Goal: Information Seeking & Learning: Learn about a topic

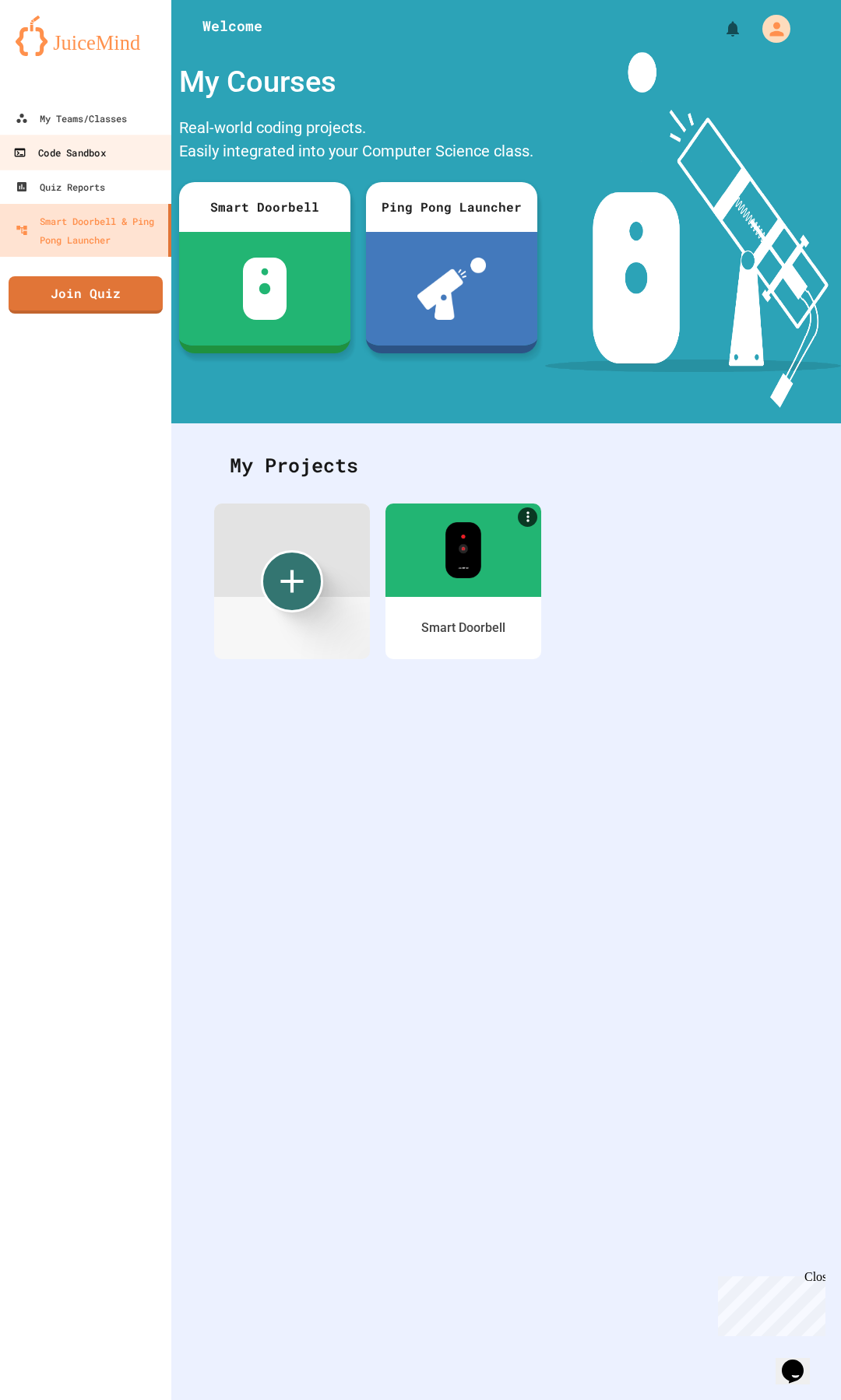
click at [65, 154] on div "Code Sandbox" at bounding box center [59, 153] width 92 height 20
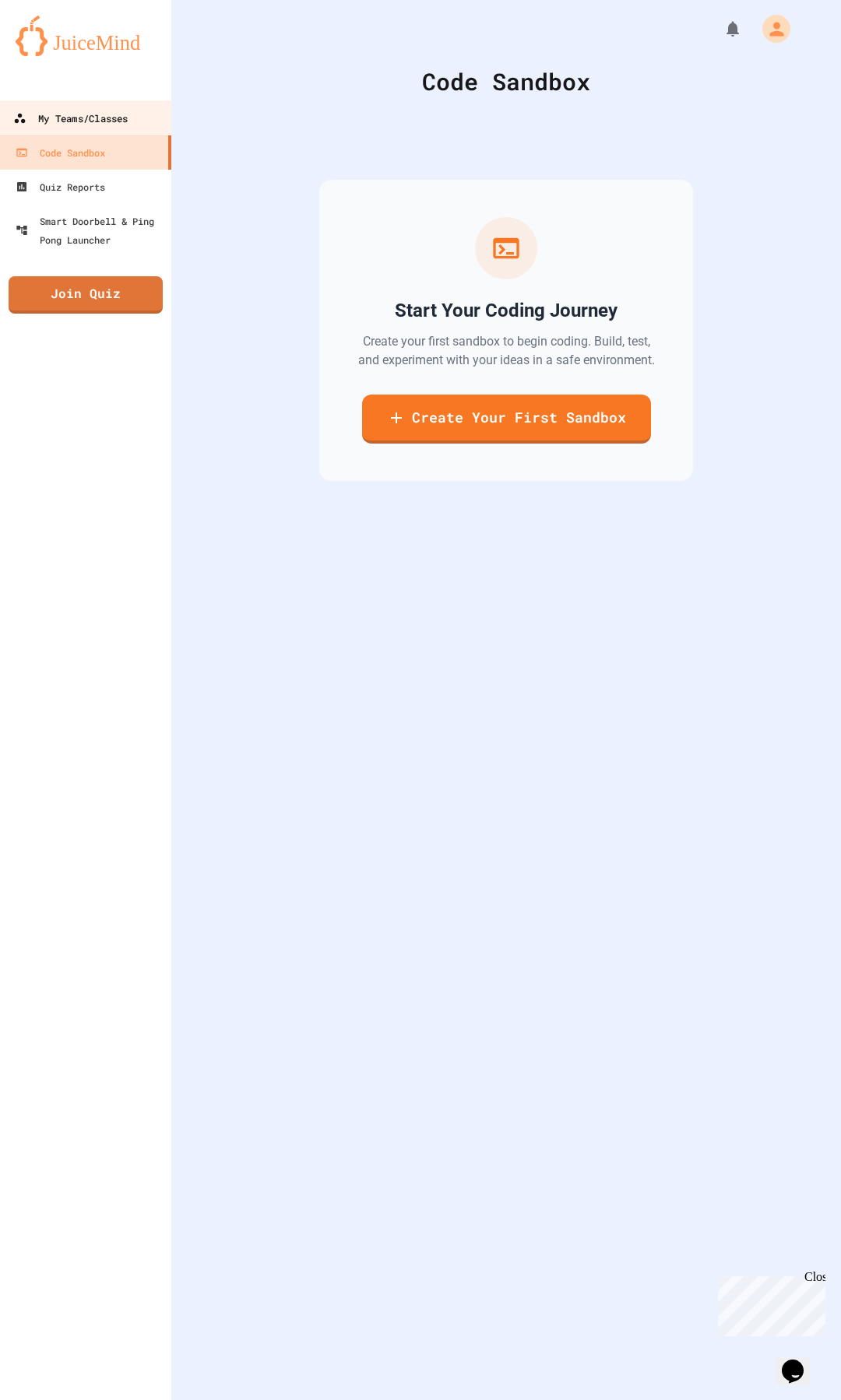
click at [78, 105] on link "My Teams/Classes" at bounding box center [86, 117] width 177 height 35
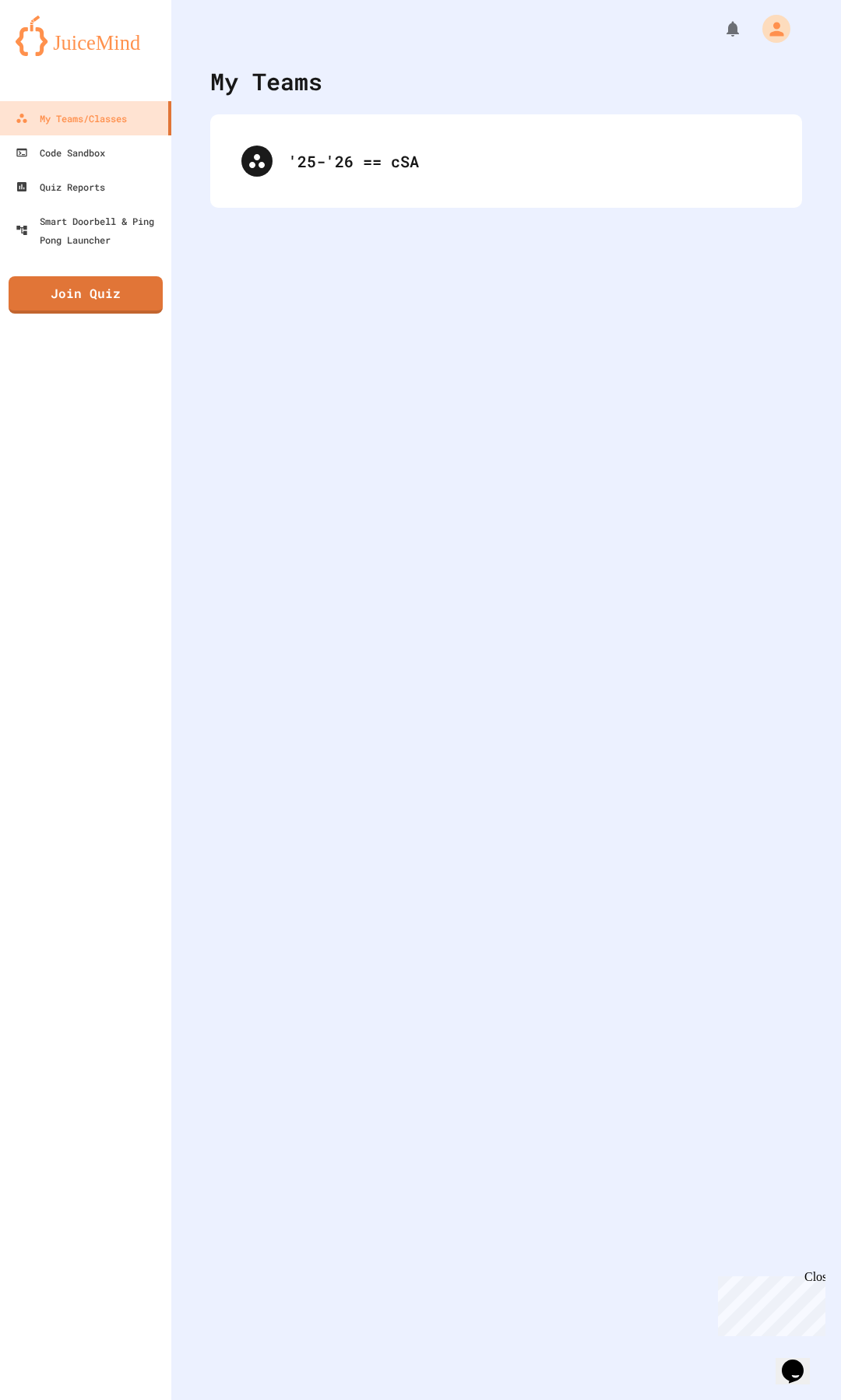
drag, startPoint x: 289, startPoint y: 166, endPoint x: 279, endPoint y: 160, distance: 11.7
click at [282, 163] on div "'25-'26 == cSA" at bounding box center [506, 160] width 561 height 62
click at [324, 159] on div "'25-'26 == cSA" at bounding box center [506, 160] width 561 height 62
click at [298, 153] on div "'25-'26 == cSA" at bounding box center [506, 160] width 561 height 62
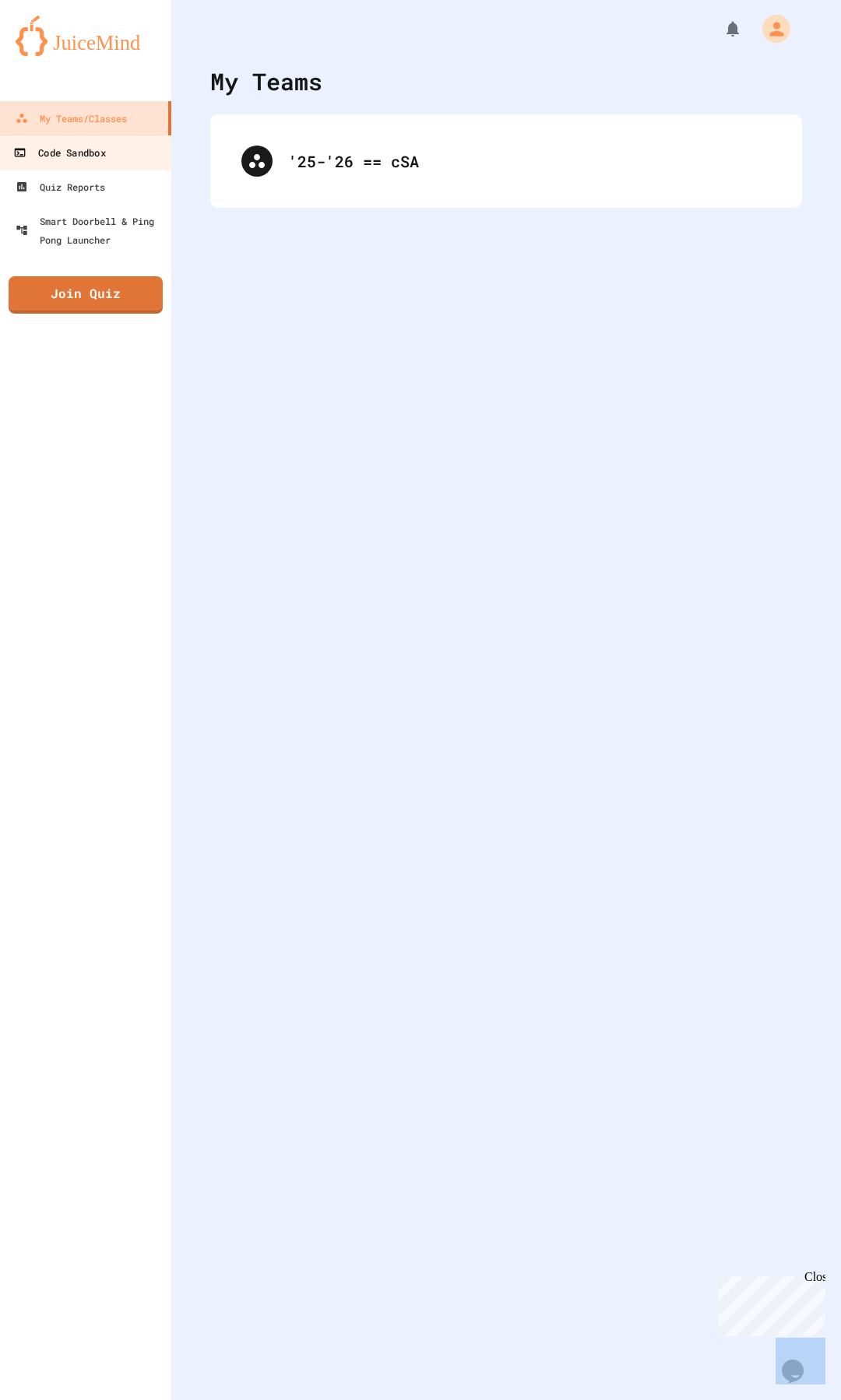
click at [78, 147] on div "Code Sandbox" at bounding box center [59, 153] width 92 height 20
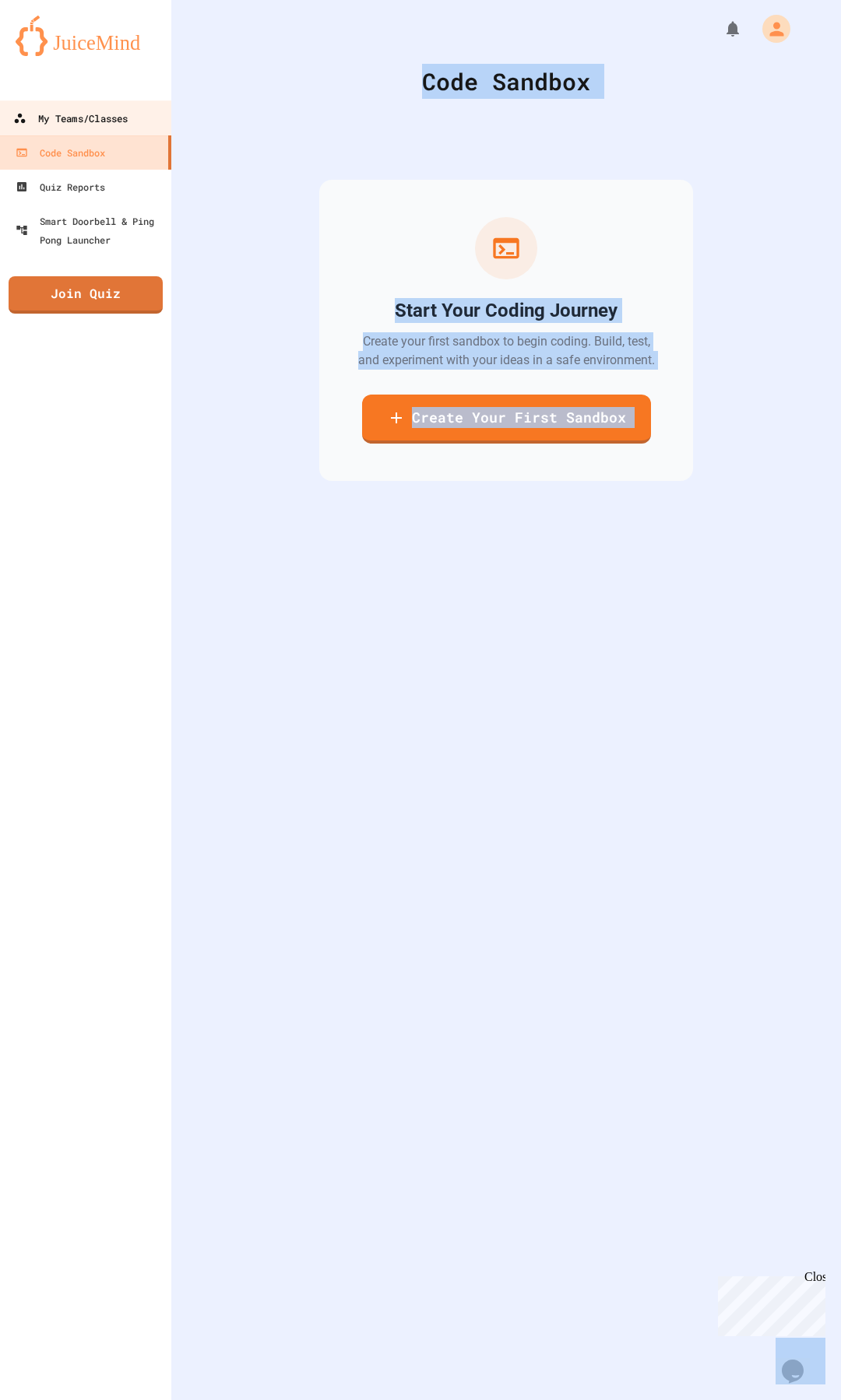
click at [71, 111] on div "My Teams/Classes" at bounding box center [70, 119] width 114 height 20
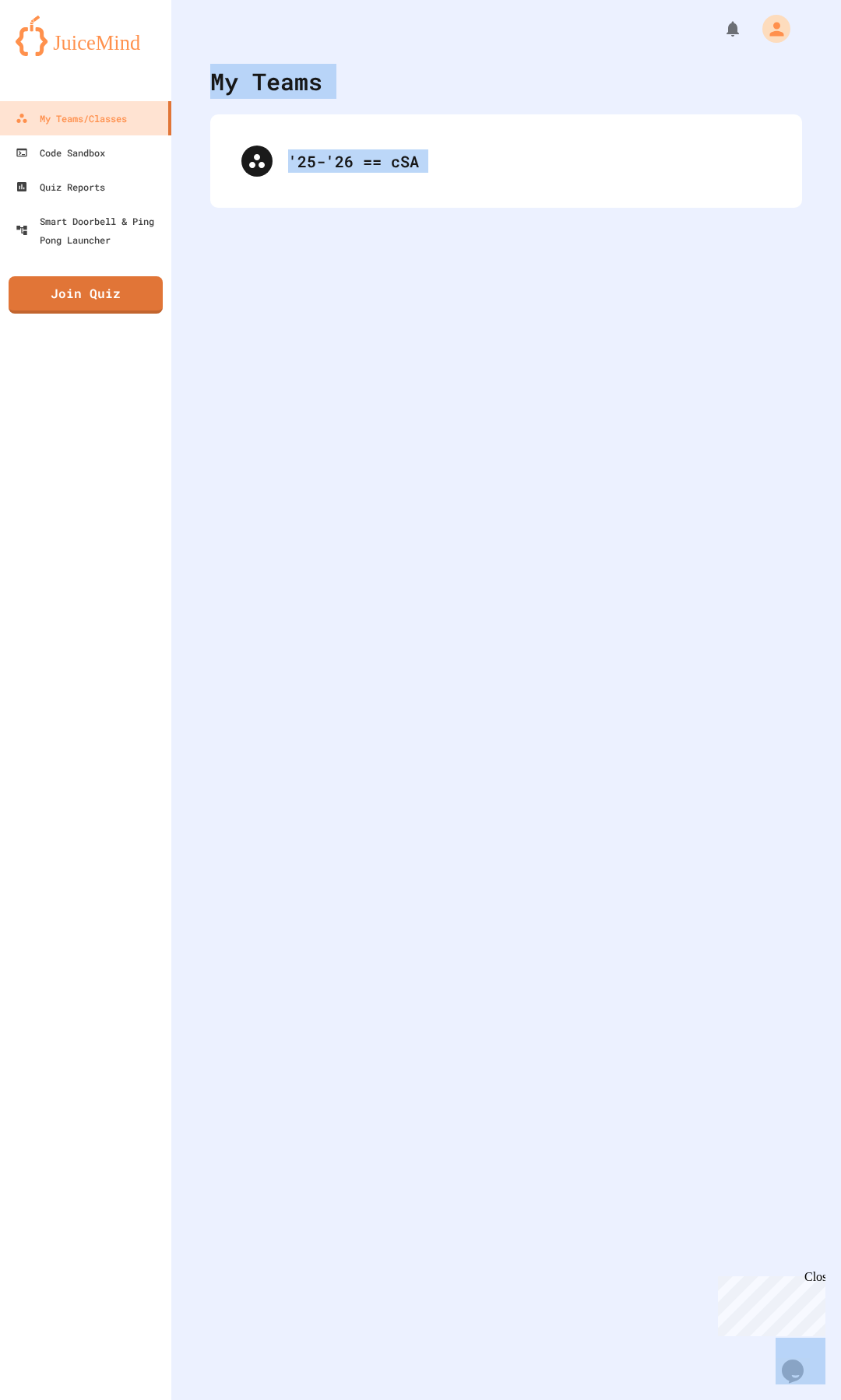
click at [248, 247] on div "My Teams '25-'26 == cSA" at bounding box center [506, 700] width 670 height 1400
click at [376, 285] on div "My Teams '25-'26 == cSA" at bounding box center [506, 700] width 670 height 1400
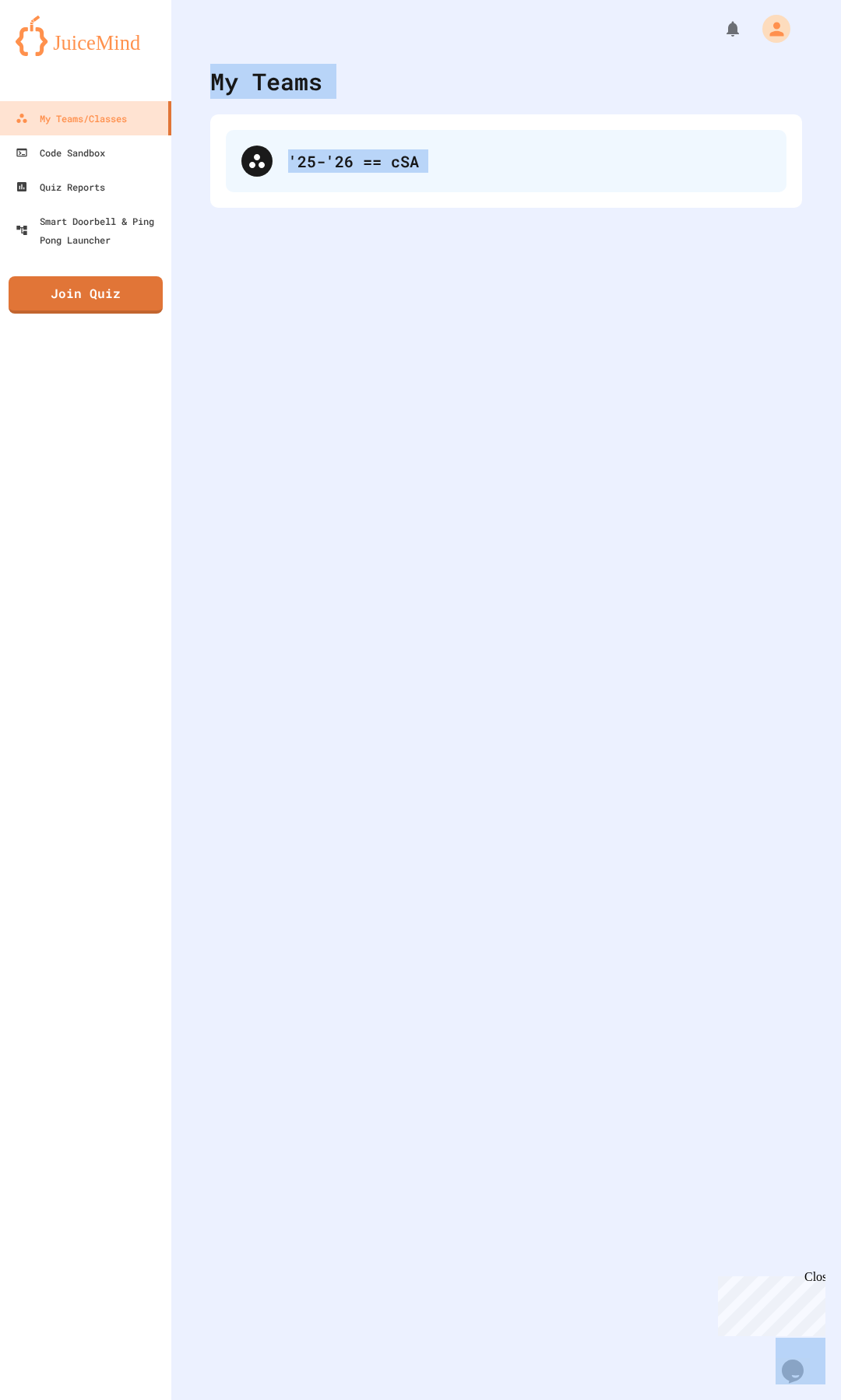
click at [322, 159] on div "'25-'26 == cSA" at bounding box center [529, 161] width 482 height 23
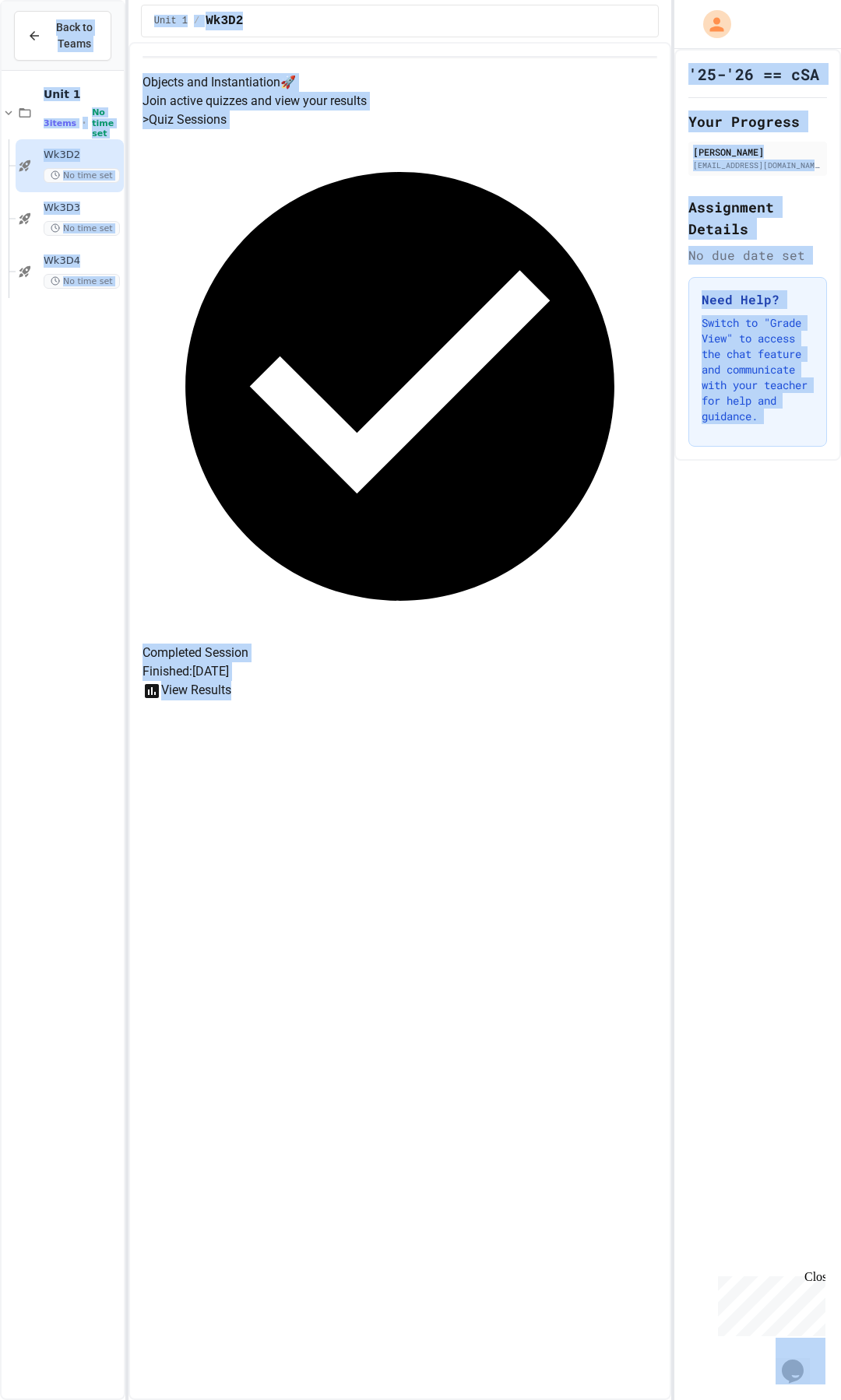
click at [423, 88] on div "Objects and Instantiation 🚀 Join active quizzes and view your results > Quiz Se…" at bounding box center [399, 386] width 515 height 627
click at [307, 92] on h4 "Objects and Instantiation 🚀" at bounding box center [399, 82] width 515 height 19
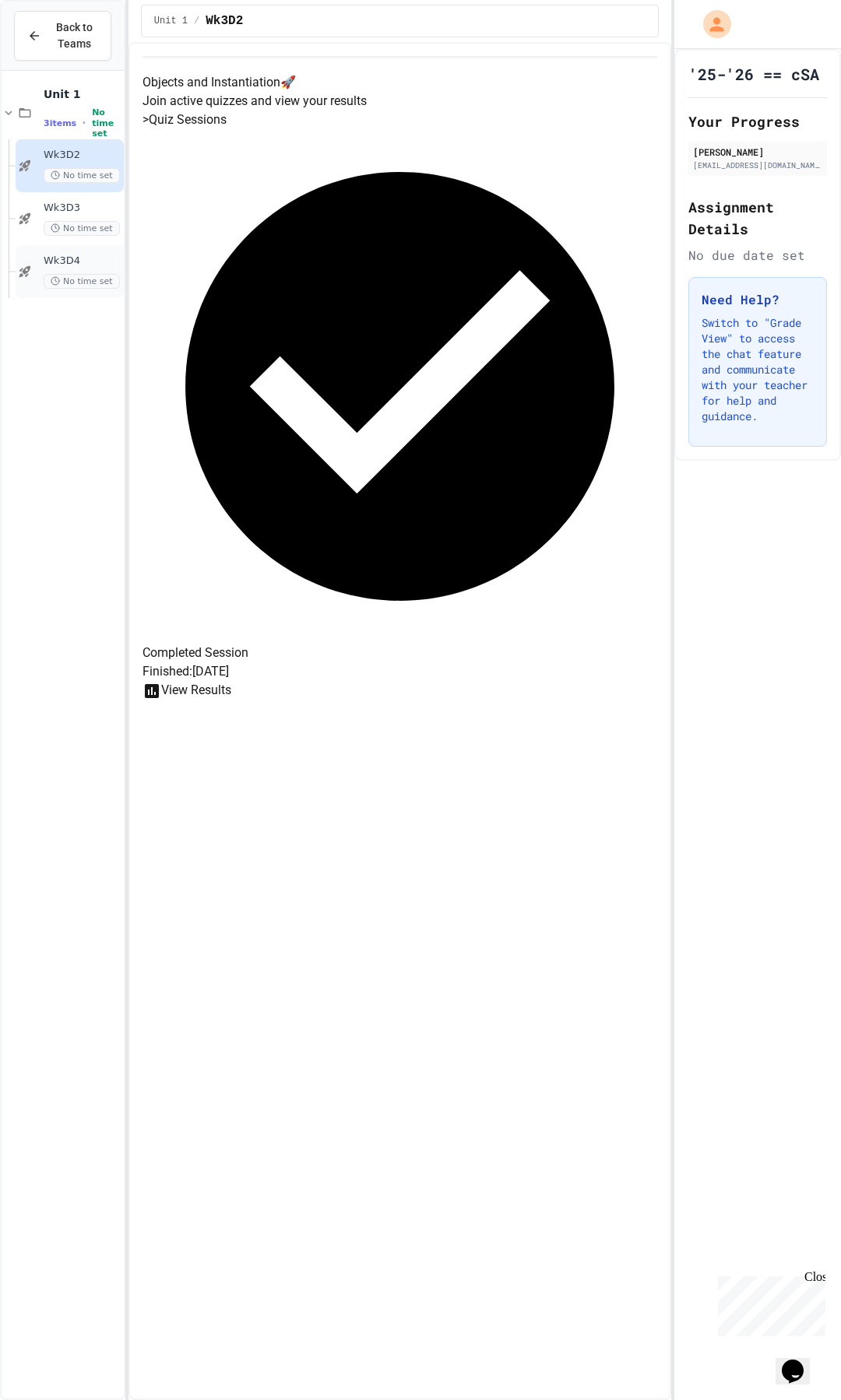
click at [70, 253] on div "Wk3D4 No time set" at bounding box center [69, 271] width 108 height 53
click at [57, 95] on span "Unit 1" at bounding box center [81, 95] width 77 height 14
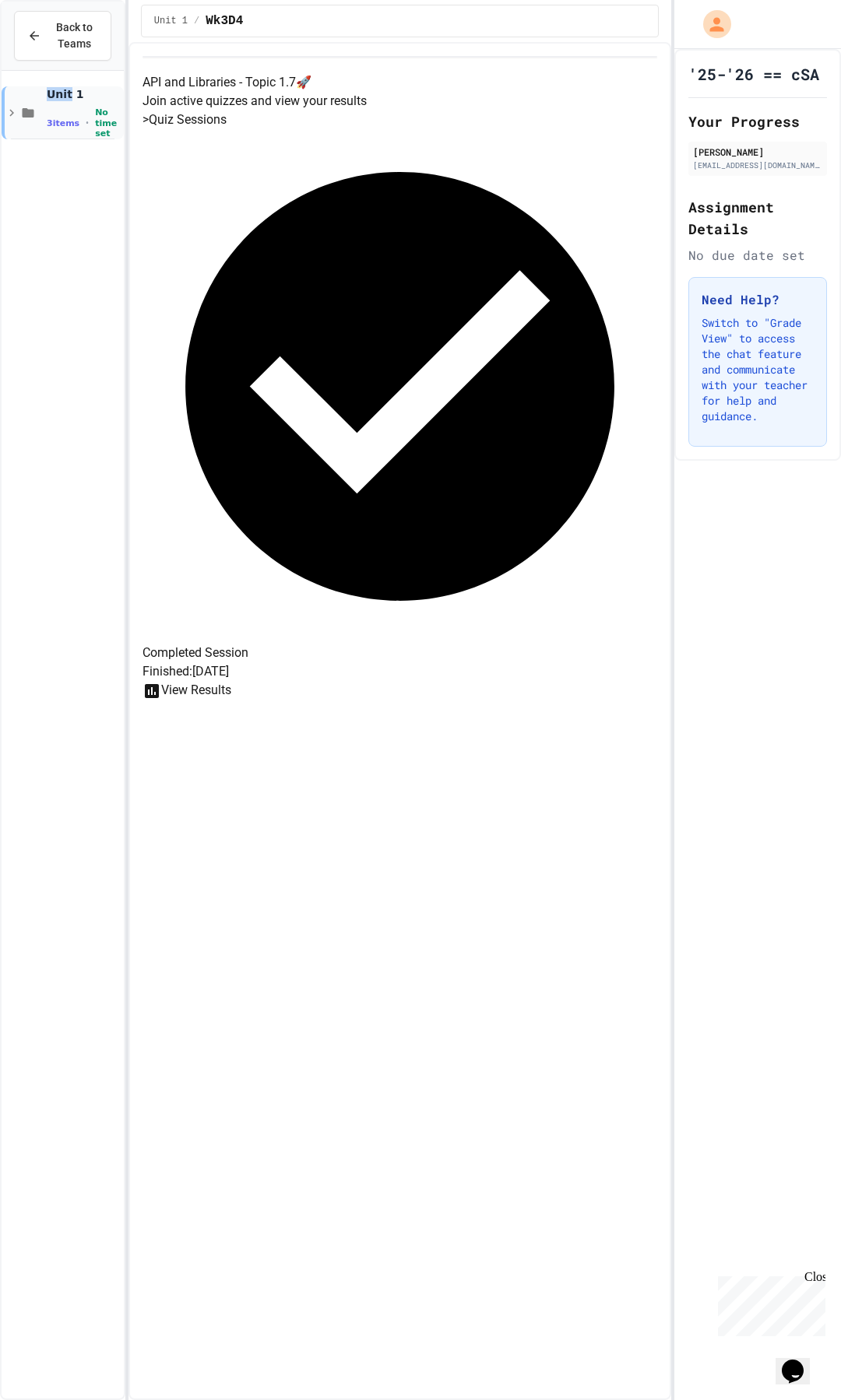
click at [57, 94] on span "Unit 1" at bounding box center [84, 95] width 74 height 14
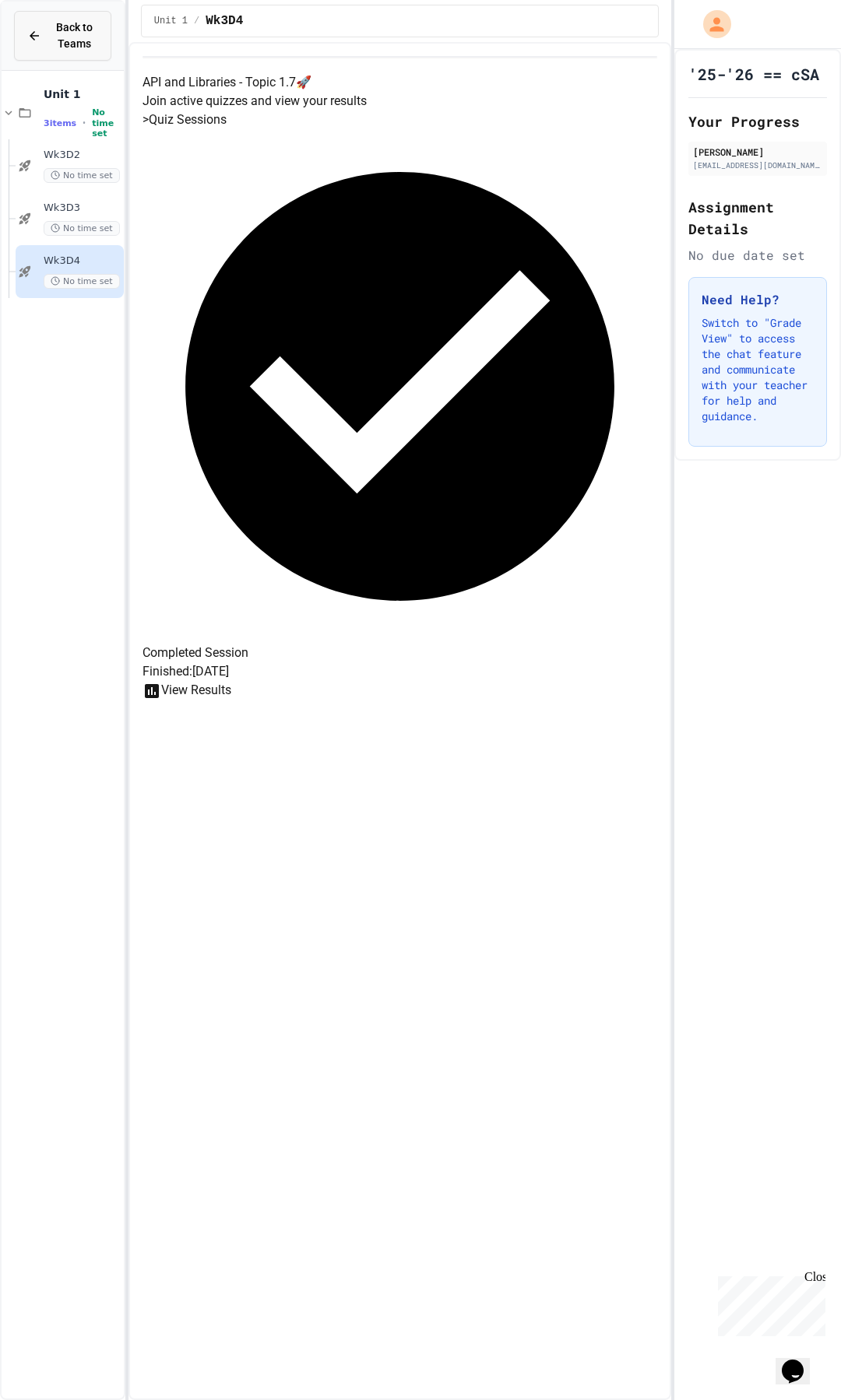
click at [61, 32] on span "Back to Teams" at bounding box center [74, 36] width 48 height 32
